Goal: Information Seeking & Learning: Learn about a topic

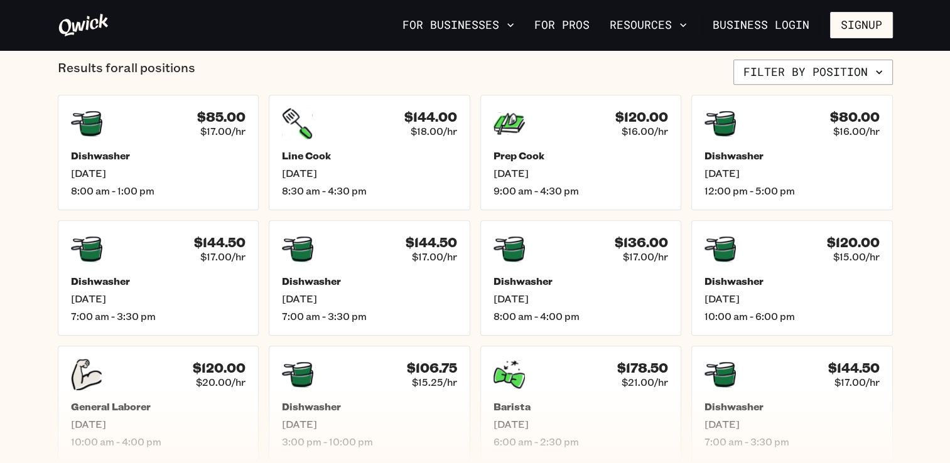
scroll to position [482, 0]
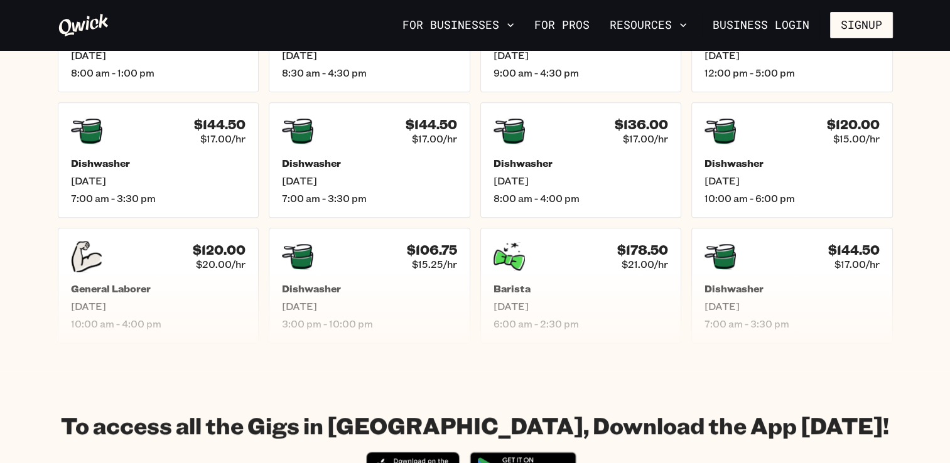
scroll to position [648, 0]
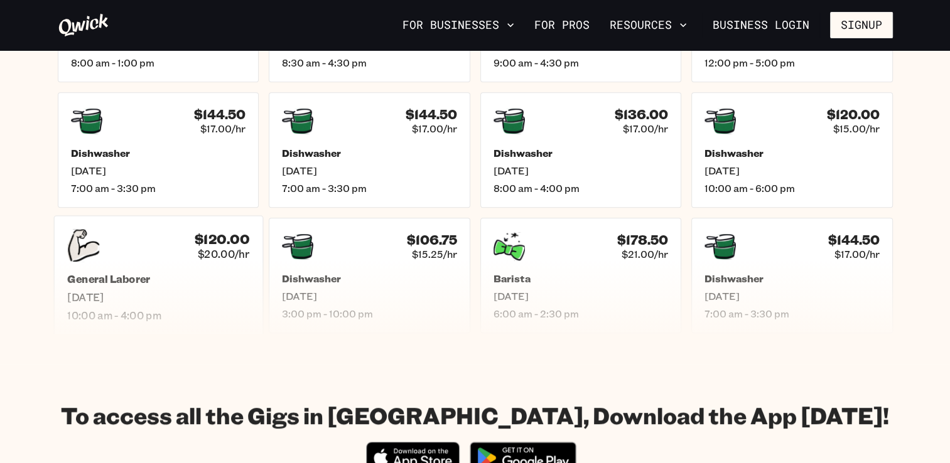
click at [100, 269] on div "$120.00 $20.00/hr General [PERSON_NAME][DATE] 10:00 am - 4:00 pm" at bounding box center [157, 275] width 209 height 120
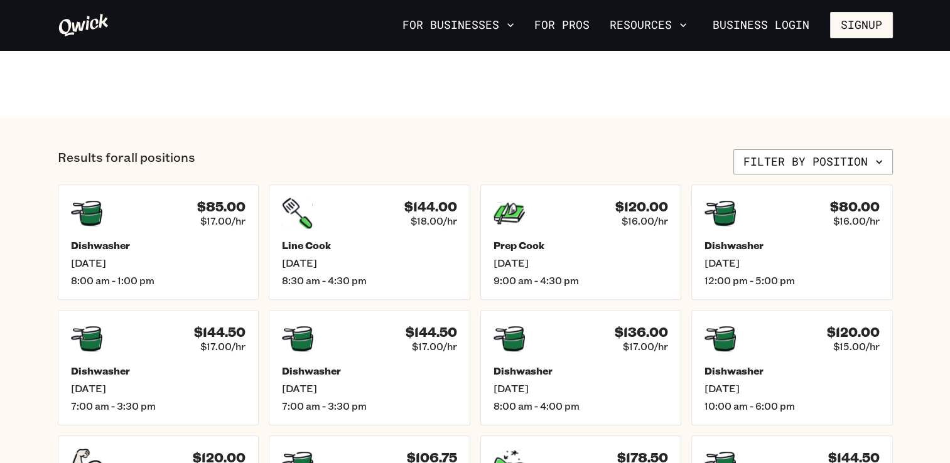
scroll to position [477, 0]
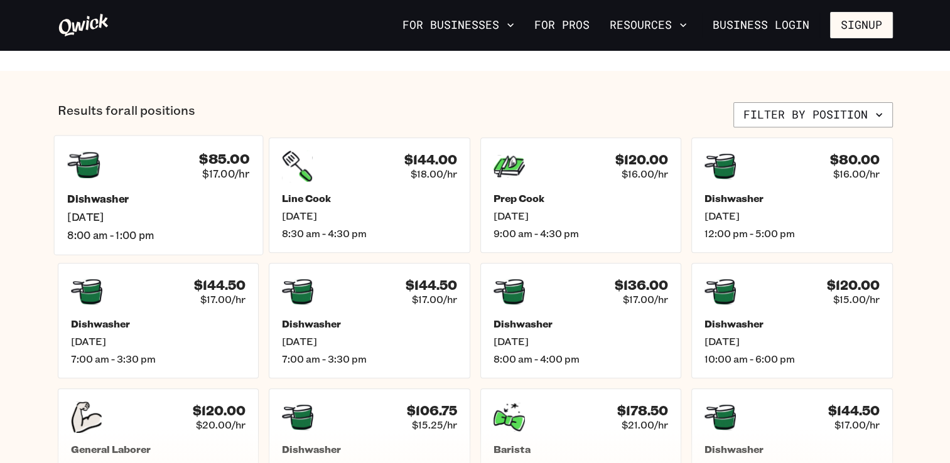
click at [106, 203] on h5 "Dishwasher" at bounding box center [158, 198] width 182 height 13
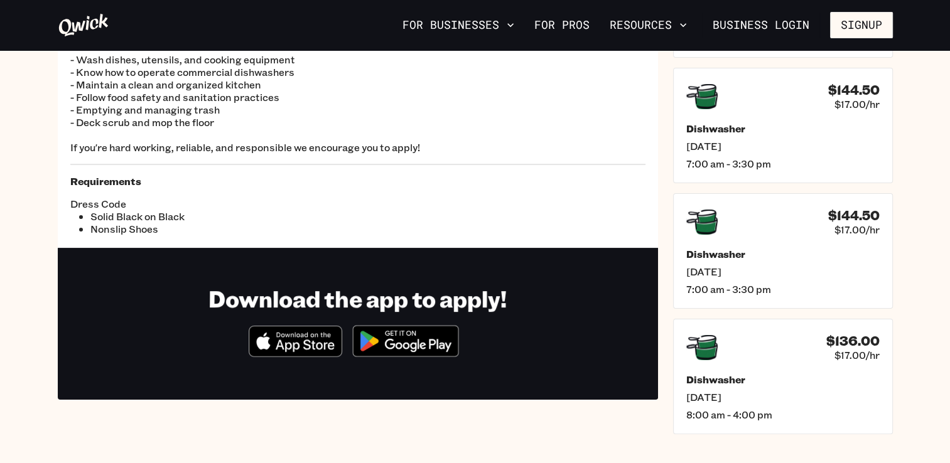
scroll to position [170, 0]
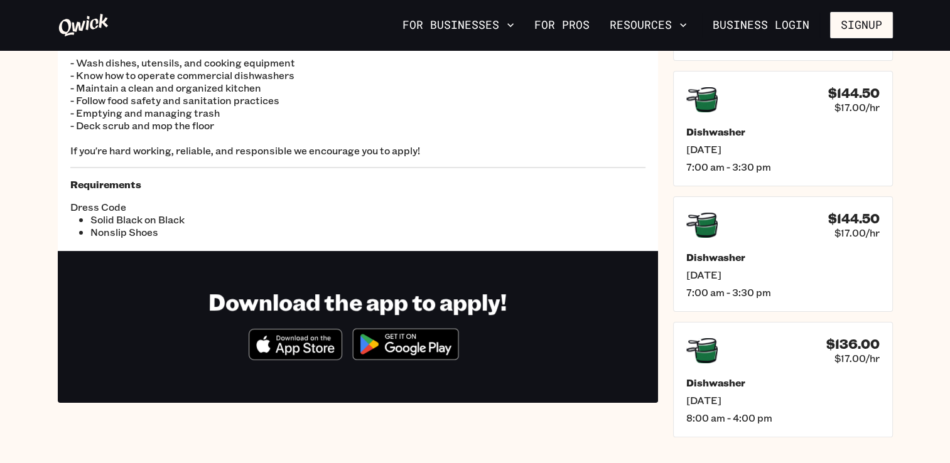
click at [429, 341] on img at bounding box center [406, 344] width 122 height 47
